Goal: Information Seeking & Learning: Understand process/instructions

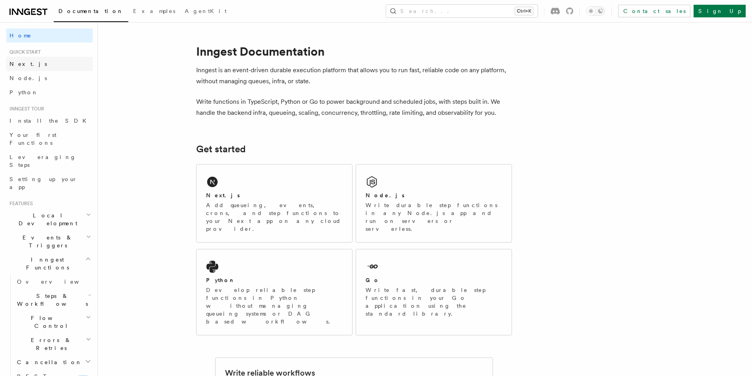
click at [16, 64] on span "Next.js" at bounding box center [27, 64] width 37 height 6
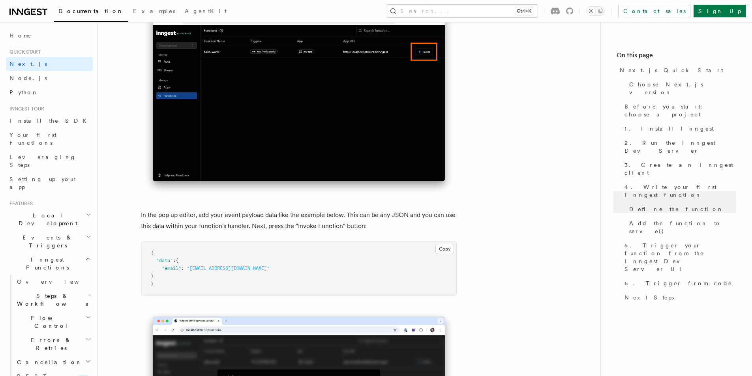
scroll to position [2192, 0]
click at [253, 214] on p "In the pop up editor, add your event payload data like the example below. This …" at bounding box center [299, 220] width 316 height 22
drag, startPoint x: 277, startPoint y: 214, endPoint x: 242, endPoint y: 213, distance: 34.7
click at [242, 213] on p "In the pop up editor, add your event payload data like the example below. This …" at bounding box center [299, 220] width 316 height 22
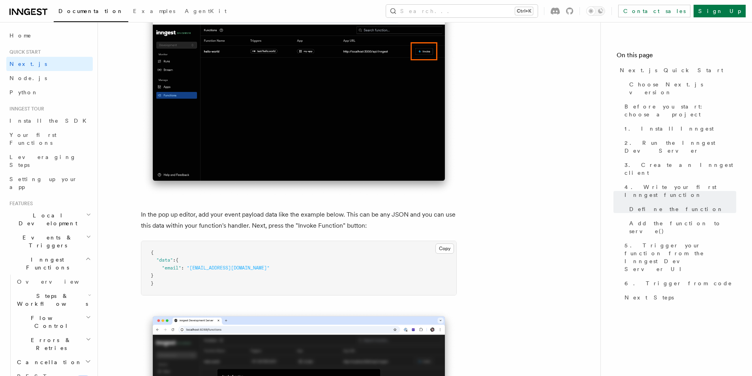
click at [333, 224] on p "In the pop up editor, add your event payload data like the example below. This …" at bounding box center [299, 220] width 316 height 22
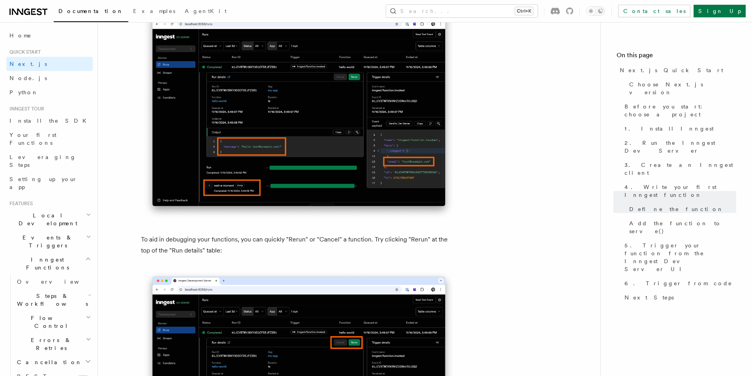
scroll to position [3255, 0]
click at [425, 178] on img at bounding box center [299, 112] width 316 height 218
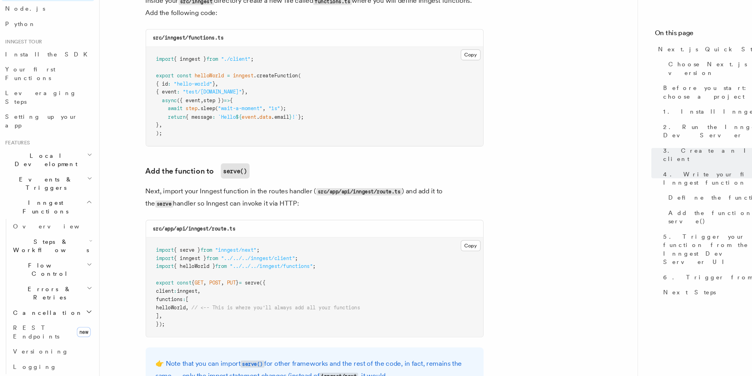
scroll to position [0, 0]
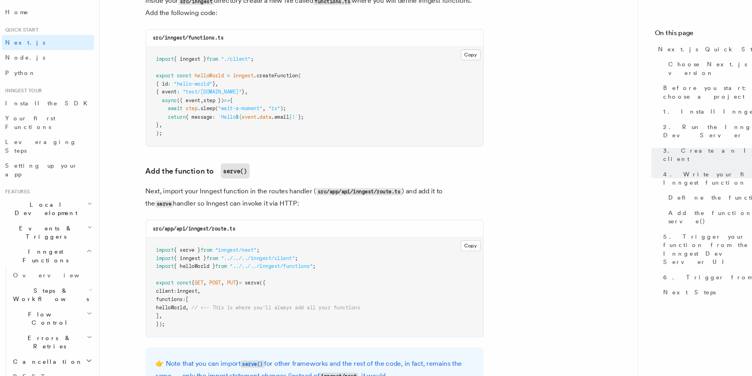
click at [62, 230] on h2 "Events & Triggers" at bounding box center [49, 241] width 86 height 22
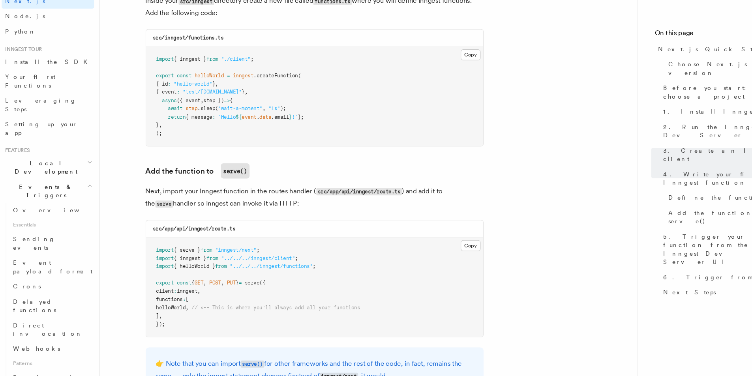
scroll to position [44, 0]
click at [37, 280] on link "Crons" at bounding box center [53, 287] width 79 height 14
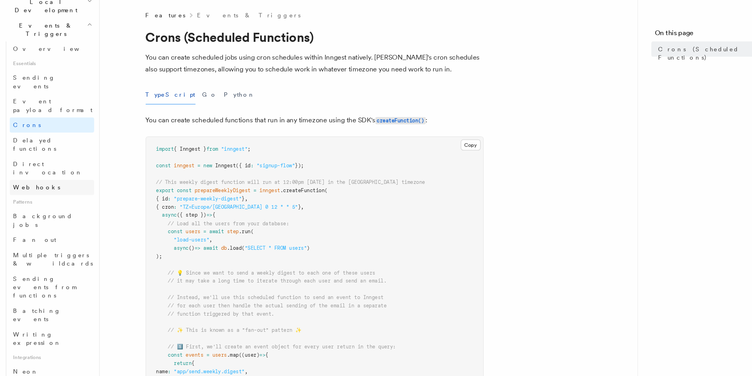
scroll to position [191, 0]
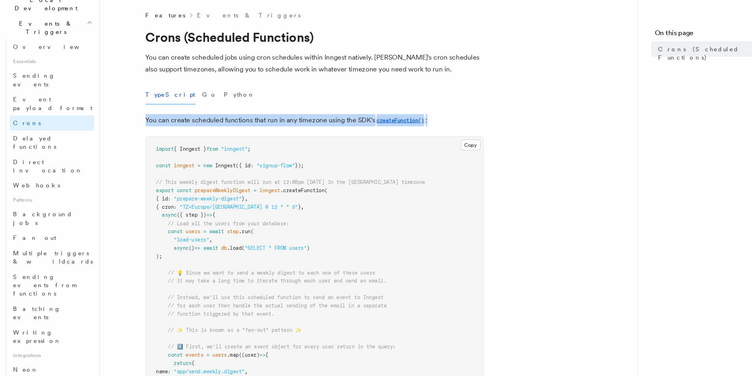
drag, startPoint x: 409, startPoint y: 136, endPoint x: 140, endPoint y: 138, distance: 268.7
click at [141, 138] on p "You can create scheduled functions that run in any timezone using the SDK's cre…" at bounding box center [299, 136] width 316 height 11
copy p "You can create scheduled functions that run in any timezone using the SDK's cre…"
